Goal: Information Seeking & Learning: Learn about a topic

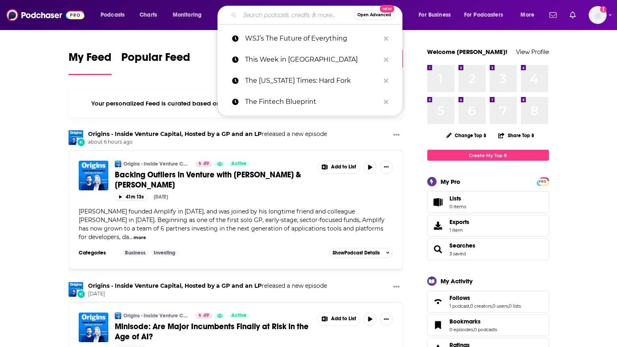
click at [269, 13] on input "Search podcasts, credits, & more..." at bounding box center [297, 15] width 114 height 13
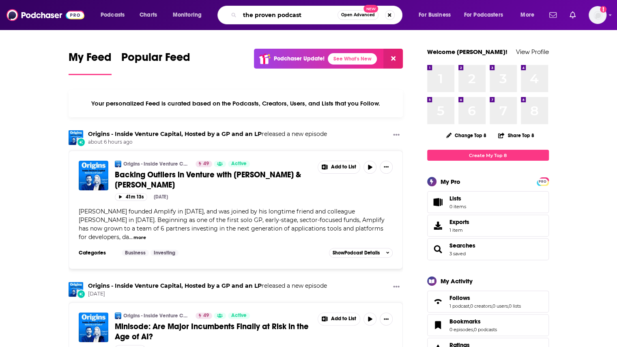
type input "the proven podcast"
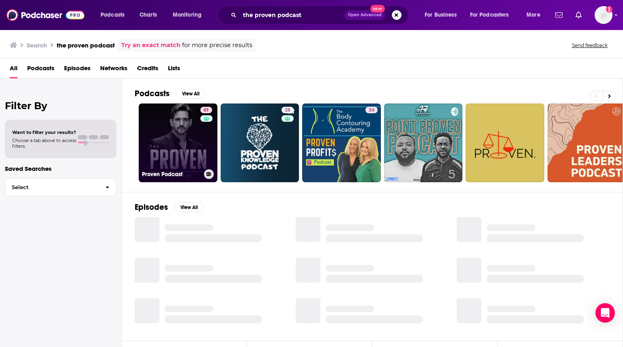
click at [183, 141] on link "61 Proven Podcast" at bounding box center [178, 142] width 79 height 79
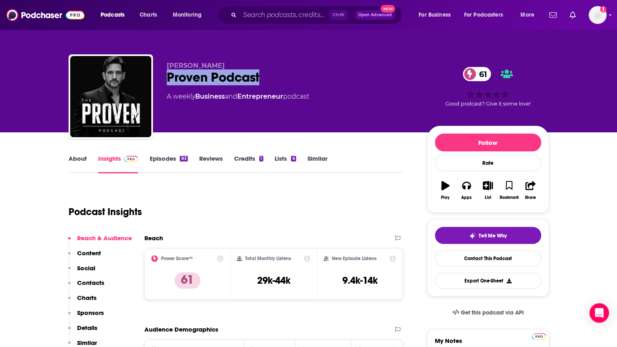
drag, startPoint x: 268, startPoint y: 75, endPoint x: 168, endPoint y: 75, distance: 100.2
click at [168, 75] on div "Proven Podcast 61" at bounding box center [291, 77] width 248 height 16
copy h2 "Proven Podcast"
click at [168, 161] on link "Episodes 83" at bounding box center [168, 164] width 38 height 19
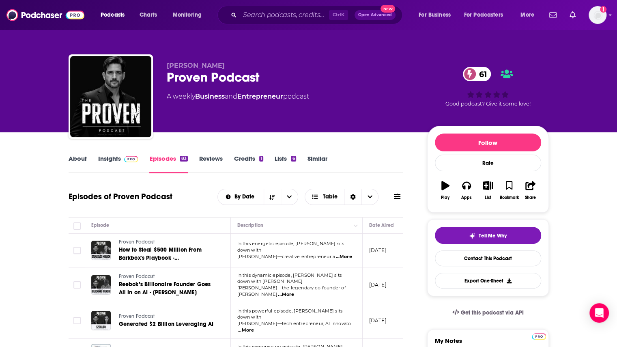
click at [78, 162] on link "About" at bounding box center [78, 164] width 18 height 19
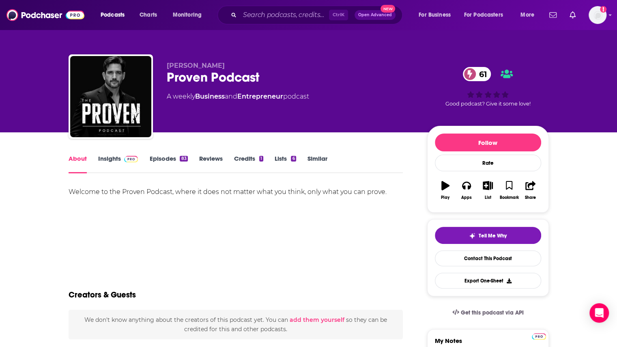
click at [102, 161] on link "Insights" at bounding box center [118, 164] width 40 height 19
